Goal: Book appointment/travel/reservation

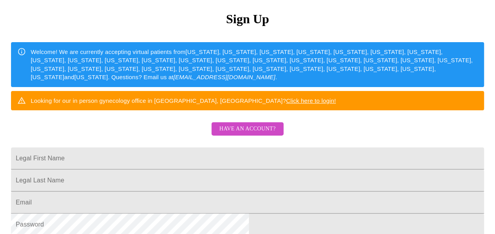
scroll to position [79, 0]
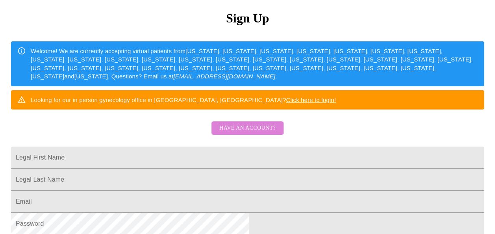
click at [244, 133] on span "Have an account?" at bounding box center [247, 128] width 56 height 10
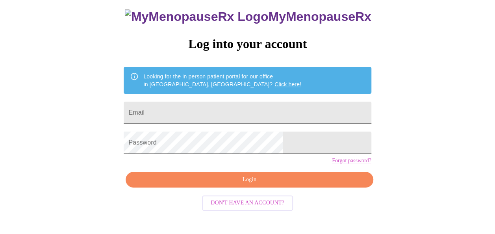
scroll to position [47, 0]
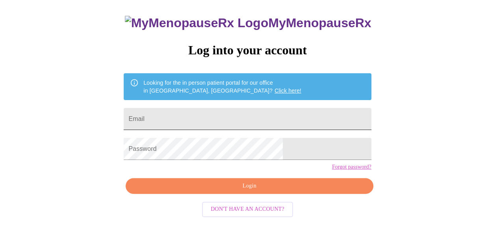
click at [230, 116] on input "Email" at bounding box center [247, 119] width 247 height 22
type input "[EMAIL_ADDRESS][DOMAIN_NAME]"
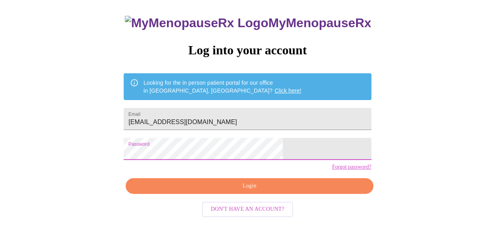
click at [286, 194] on button "Login" at bounding box center [249, 186] width 247 height 16
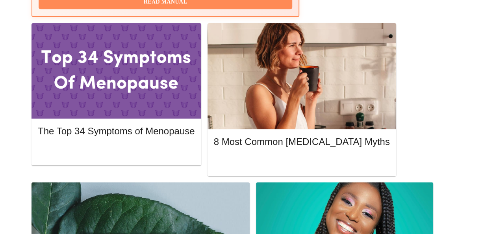
scroll to position [401, 0]
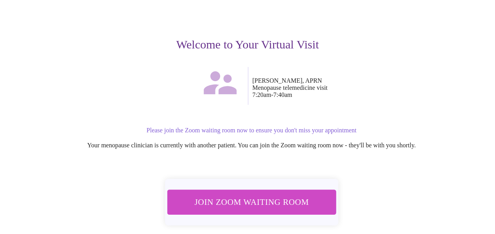
scroll to position [79, 0]
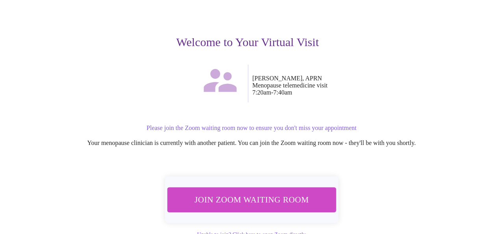
click at [247, 205] on button "Join Zoom Waiting Room" at bounding box center [251, 199] width 169 height 25
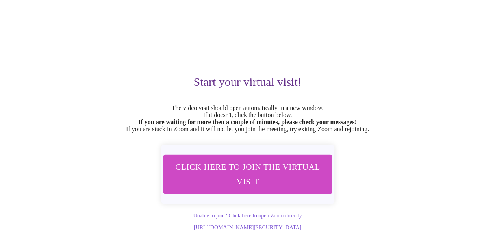
scroll to position [56, 0]
